Goal: Task Accomplishment & Management: Complete application form

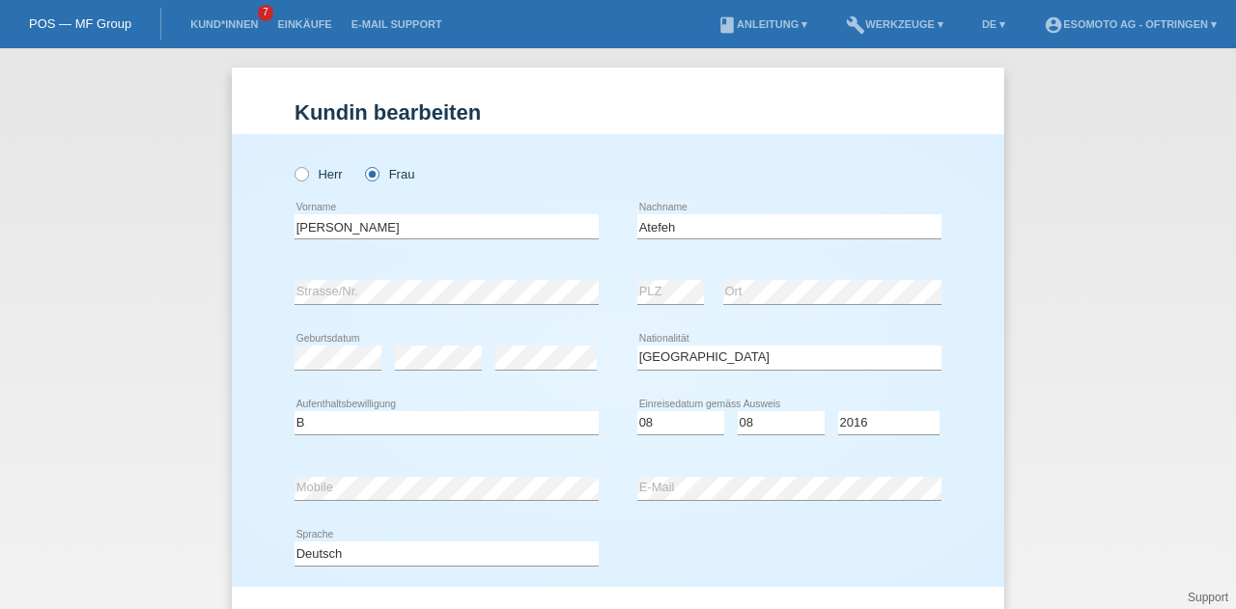
select select "IR"
select select "B"
select select "08"
select select "2016"
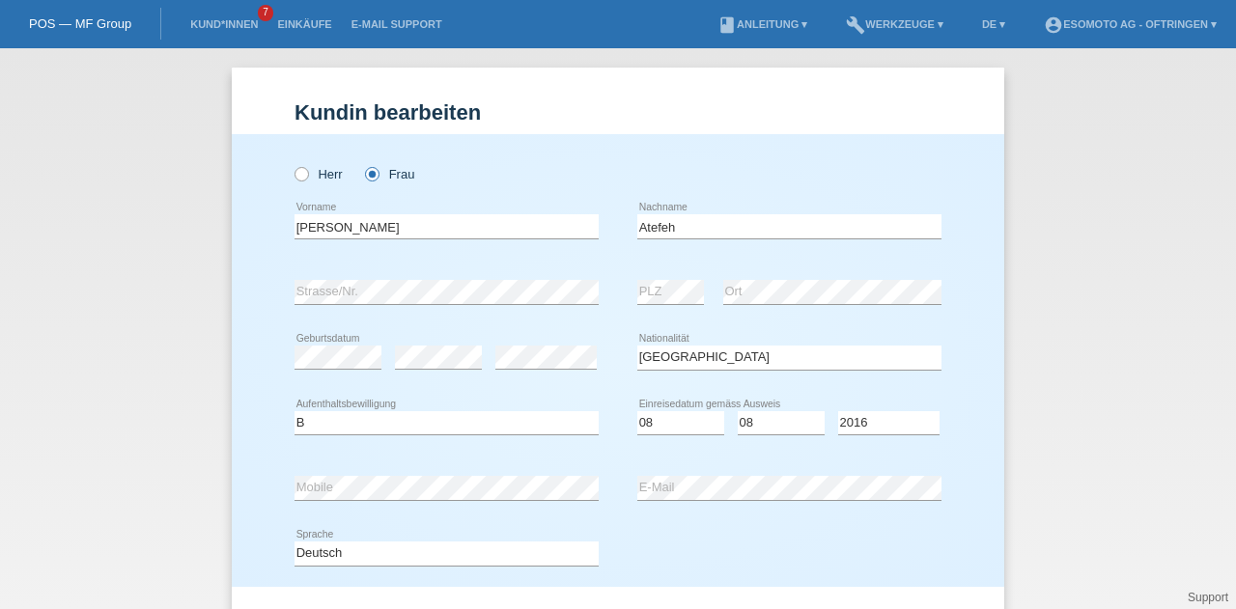
click at [219, 24] on link "Kund*innen" at bounding box center [224, 24] width 87 height 12
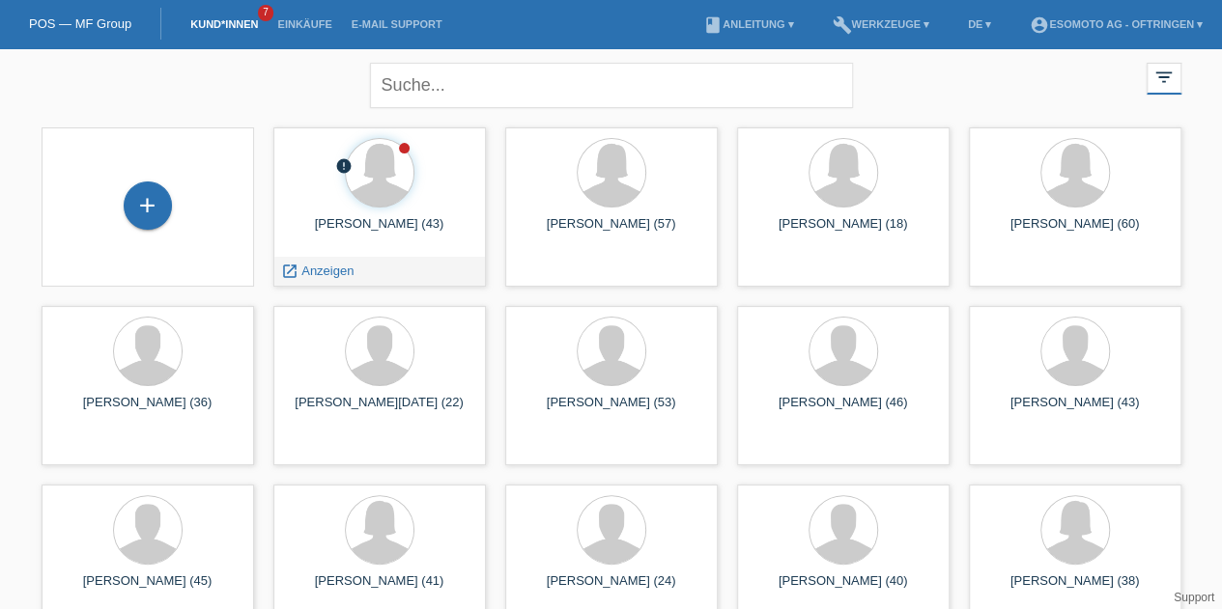
click at [315, 276] on span "Anzeigen" at bounding box center [327, 271] width 52 height 14
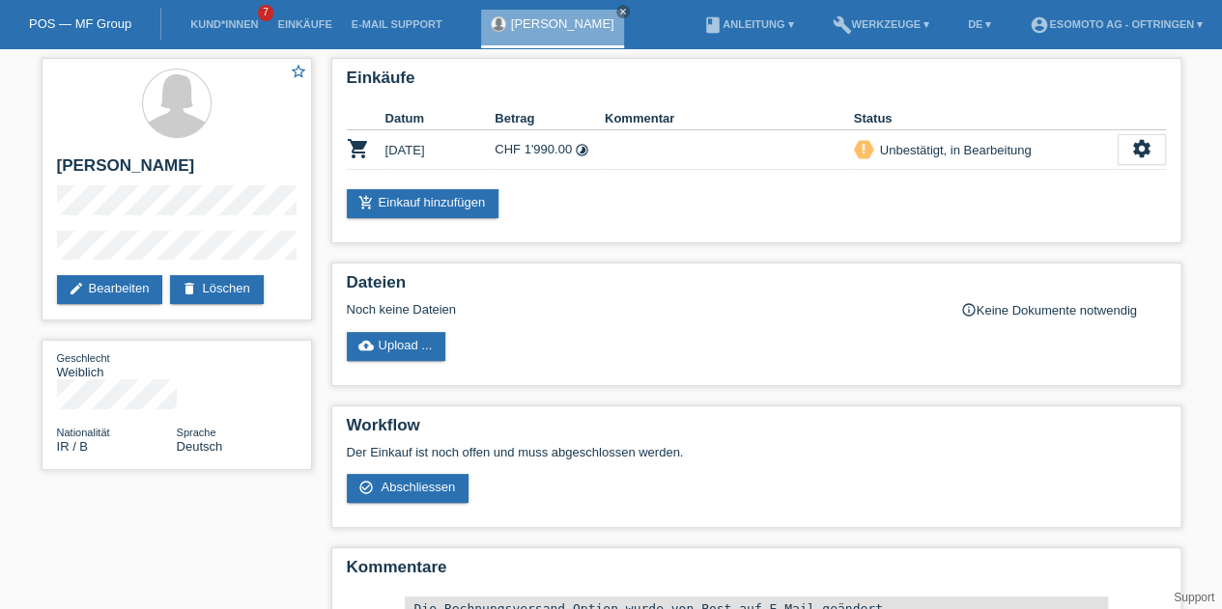
click at [1124, 142] on div "settings" at bounding box center [1142, 149] width 48 height 31
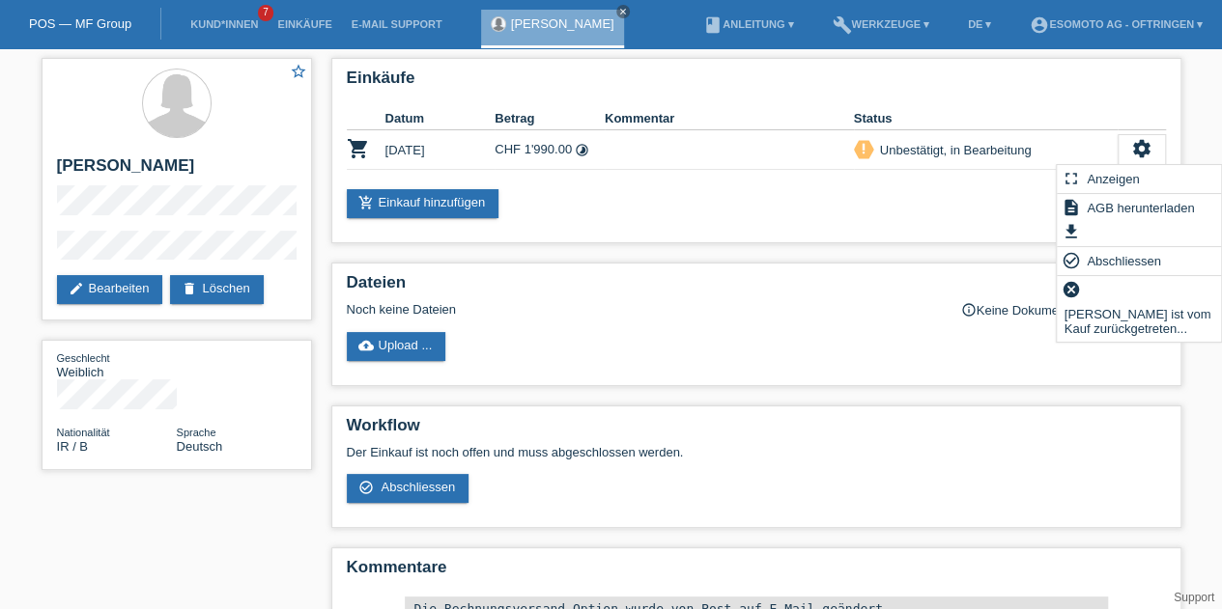
click at [1108, 266] on span "Abschliessen" at bounding box center [1124, 260] width 80 height 23
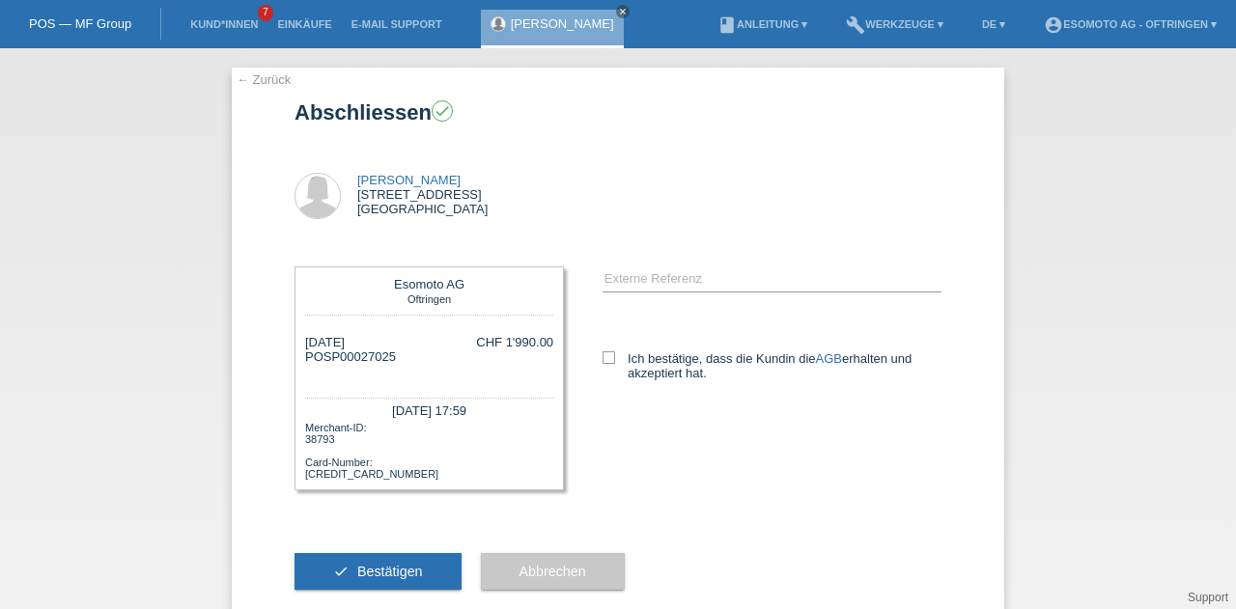
click at [616, 356] on label "Ich bestätige, dass die Kundin die AGB erhalten und akzeptiert hat." at bounding box center [772, 366] width 339 height 29
click at [615, 356] on input "Ich bestätige, dass die Kundin die AGB erhalten und akzeptiert hat." at bounding box center [609, 358] width 13 height 13
checkbox input "true"
click at [359, 563] on button "check Bestätigen" at bounding box center [378, 571] width 167 height 37
